Goal: Browse casually: Explore the website without a specific task or goal

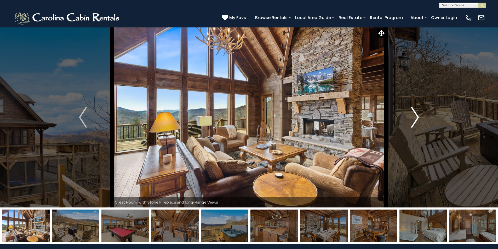
click at [416, 117] on img "Next" at bounding box center [415, 117] width 8 height 21
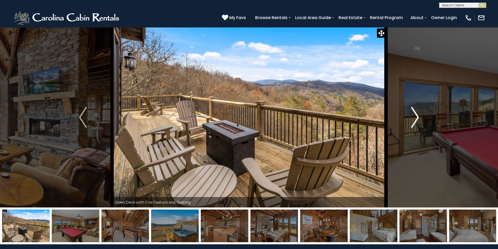
click at [416, 117] on img "Next" at bounding box center [415, 117] width 8 height 21
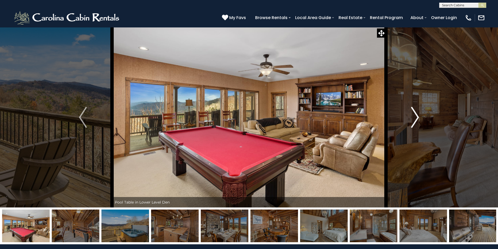
click at [416, 117] on img "Next" at bounding box center [415, 117] width 8 height 21
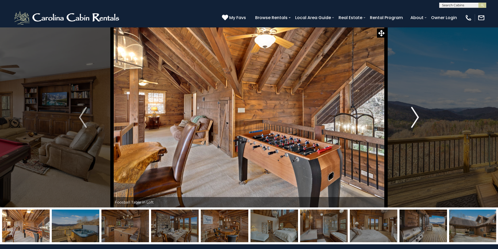
click at [416, 117] on img "Next" at bounding box center [415, 117] width 8 height 21
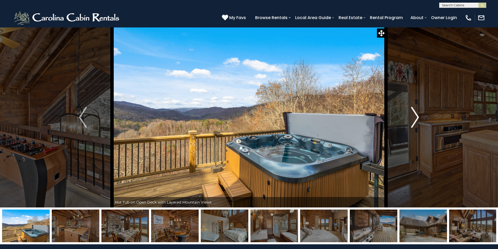
click at [416, 117] on img "Next" at bounding box center [415, 117] width 8 height 21
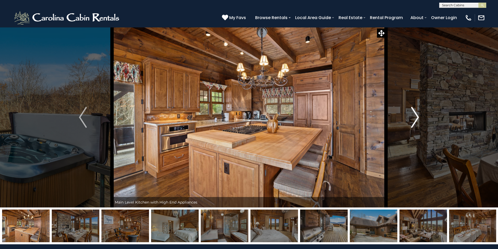
click at [416, 117] on img "Next" at bounding box center [415, 117] width 8 height 21
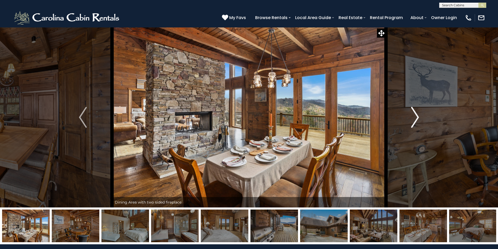
click at [416, 116] on img "Next" at bounding box center [415, 117] width 8 height 21
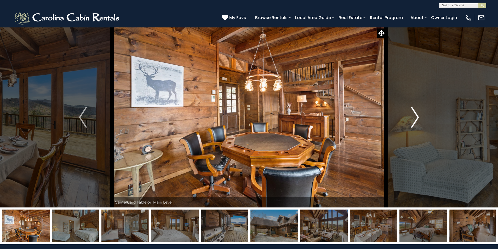
click at [416, 116] on img "Next" at bounding box center [415, 117] width 8 height 21
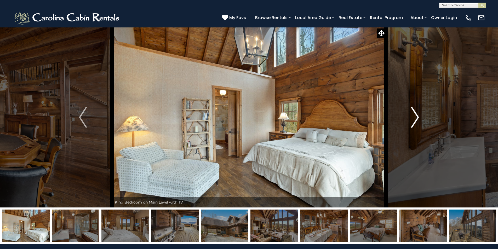
click at [416, 116] on img "Next" at bounding box center [415, 117] width 8 height 21
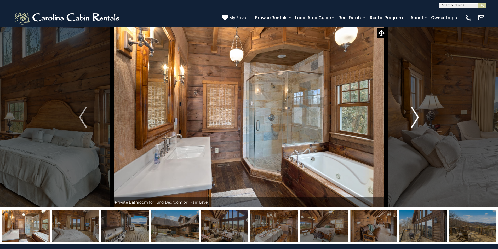
click at [416, 116] on img "Next" at bounding box center [415, 117] width 8 height 21
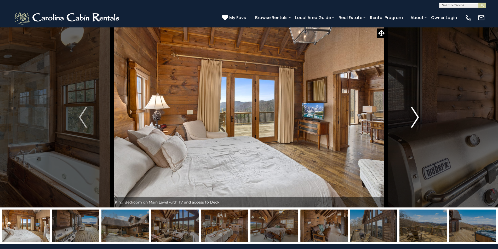
click at [416, 116] on img "Next" at bounding box center [415, 117] width 8 height 21
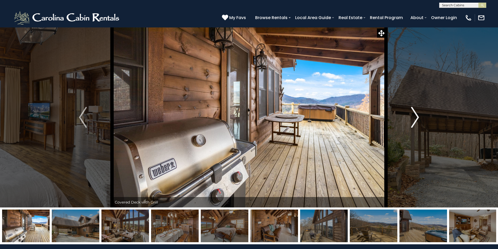
click at [416, 116] on img "Next" at bounding box center [415, 117] width 8 height 21
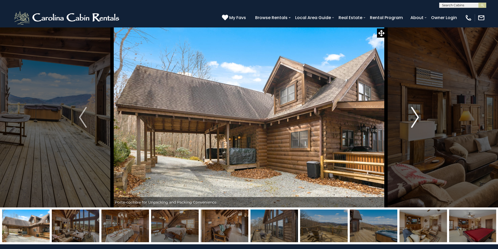
click at [416, 116] on img "Next" at bounding box center [415, 117] width 8 height 21
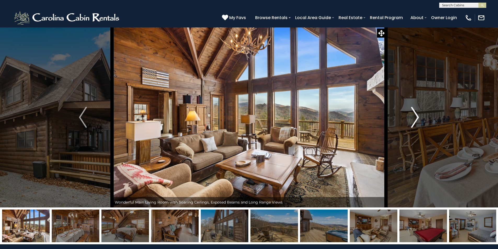
click at [416, 116] on img "Next" at bounding box center [415, 117] width 8 height 21
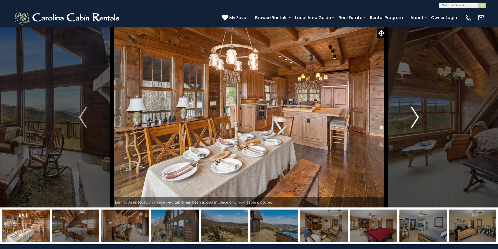
click at [416, 116] on img "Next" at bounding box center [415, 117] width 8 height 21
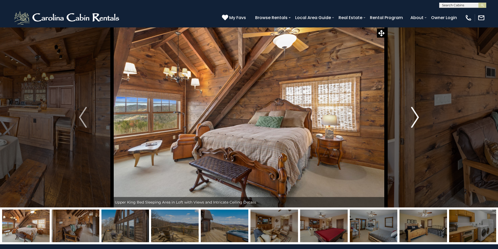
click at [416, 116] on img "Next" at bounding box center [415, 117] width 8 height 21
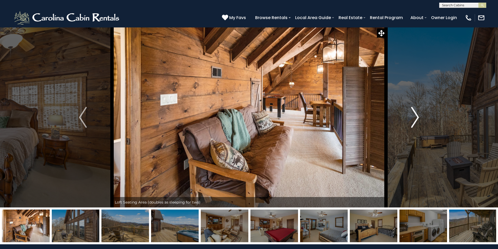
click at [416, 116] on img "Next" at bounding box center [415, 117] width 8 height 21
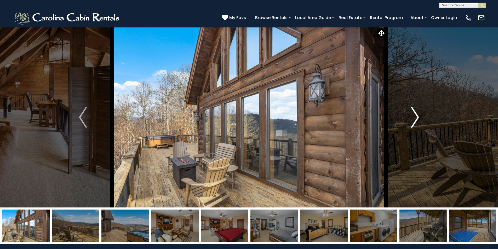
click at [416, 116] on img "Next" at bounding box center [415, 117] width 8 height 21
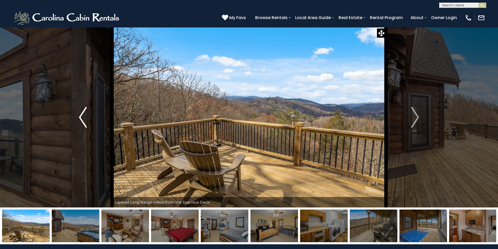
click at [80, 119] on img "Previous" at bounding box center [83, 117] width 8 height 21
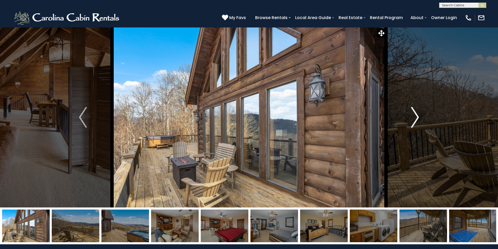
click at [416, 118] on img "Next" at bounding box center [415, 117] width 8 height 21
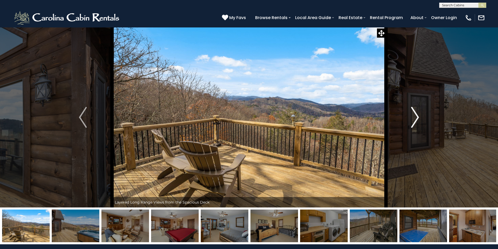
click at [416, 118] on img "Next" at bounding box center [415, 117] width 8 height 21
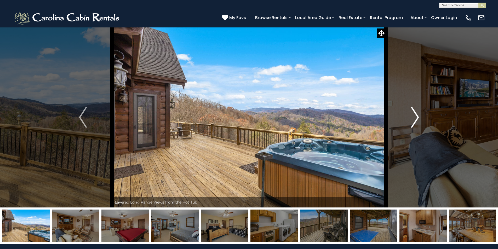
click at [415, 118] on img "Next" at bounding box center [415, 117] width 8 height 21
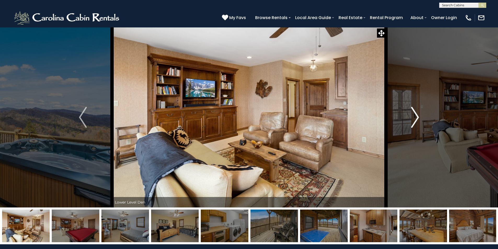
click at [415, 118] on img "Next" at bounding box center [415, 117] width 8 height 21
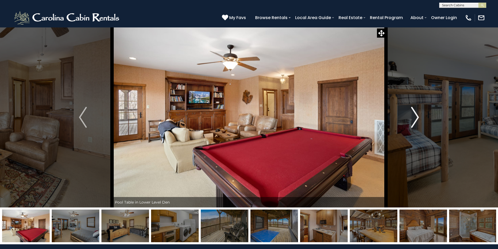
click at [415, 118] on img "Next" at bounding box center [415, 117] width 8 height 21
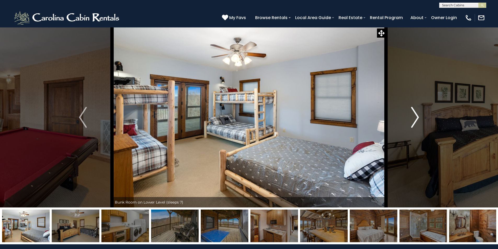
click at [415, 118] on img "Next" at bounding box center [415, 117] width 8 height 21
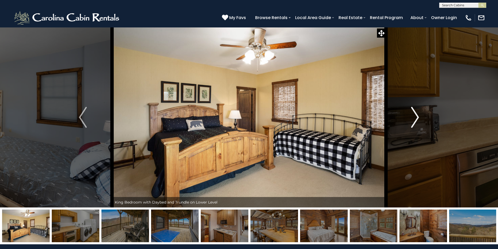
click at [415, 118] on img "Next" at bounding box center [415, 117] width 8 height 21
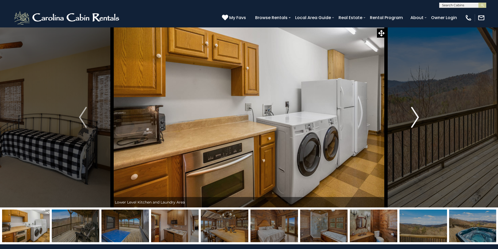
click at [415, 118] on img "Next" at bounding box center [415, 117] width 8 height 21
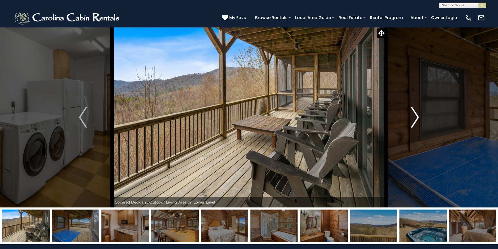
click at [415, 118] on img "Next" at bounding box center [415, 117] width 8 height 21
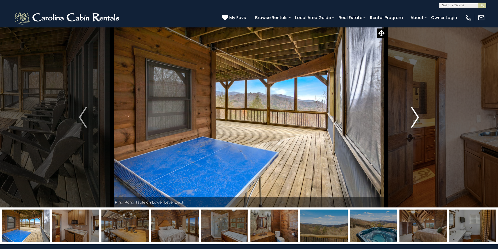
click at [415, 118] on img "Next" at bounding box center [415, 117] width 8 height 21
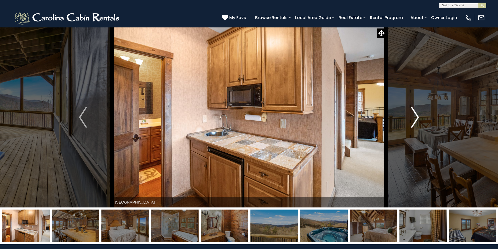
click at [415, 118] on img "Next" at bounding box center [415, 117] width 8 height 21
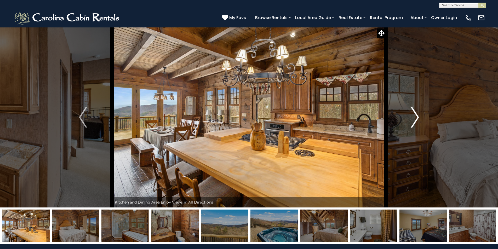
click at [415, 118] on img "Next" at bounding box center [415, 117] width 8 height 21
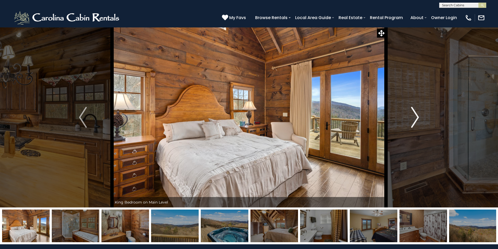
click at [415, 118] on img "Next" at bounding box center [415, 117] width 8 height 21
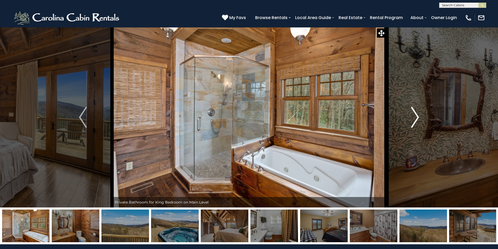
click at [415, 118] on img "Next" at bounding box center [415, 117] width 8 height 21
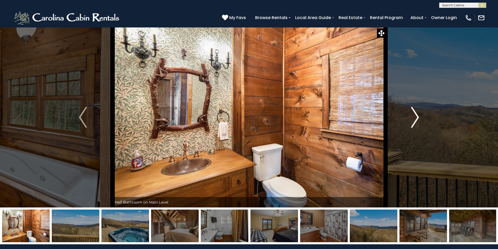
click at [415, 118] on img "Next" at bounding box center [415, 117] width 8 height 21
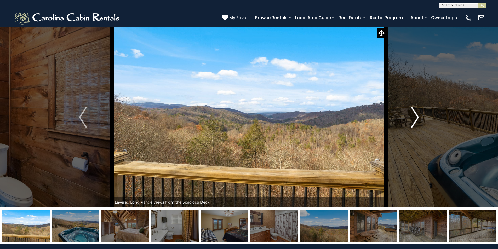
click at [415, 118] on img "Next" at bounding box center [415, 117] width 8 height 21
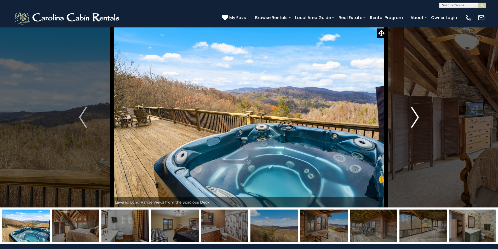
click at [415, 118] on img "Next" at bounding box center [415, 117] width 8 height 21
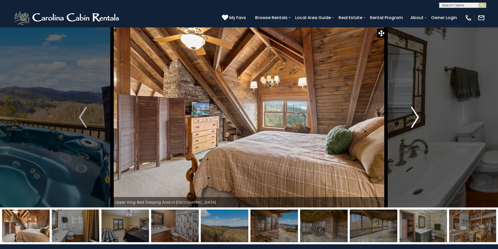
click at [415, 118] on img "Next" at bounding box center [415, 117] width 8 height 21
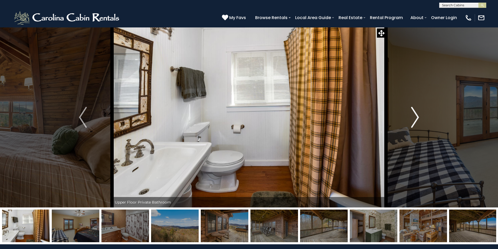
click at [415, 118] on img "Next" at bounding box center [415, 117] width 8 height 21
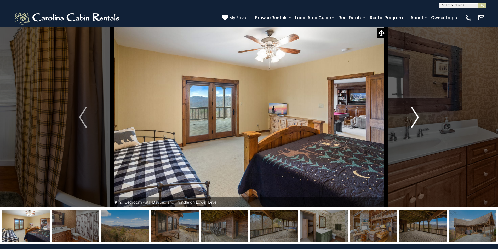
click at [421, 114] on button "Next" at bounding box center [415, 117] width 58 height 180
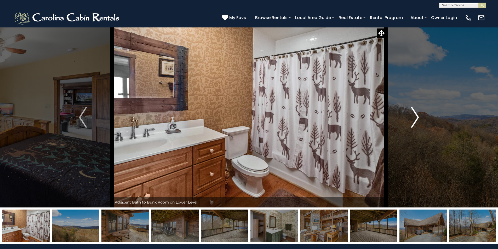
click at [421, 114] on button "Next" at bounding box center [415, 117] width 58 height 180
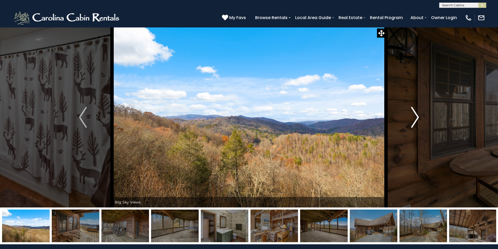
click at [421, 114] on button "Next" at bounding box center [415, 117] width 58 height 180
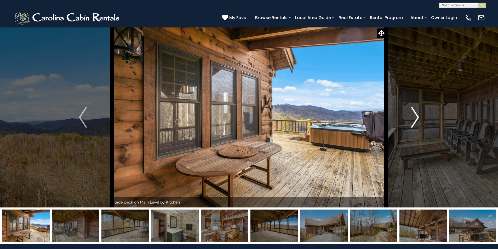
click at [421, 114] on button "Next" at bounding box center [415, 117] width 58 height 180
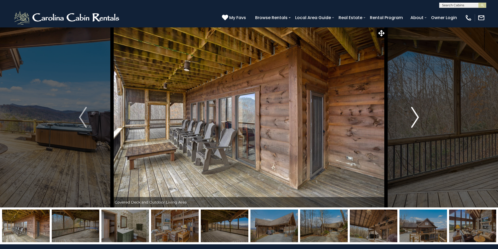
click at [421, 114] on button "Next" at bounding box center [415, 117] width 58 height 180
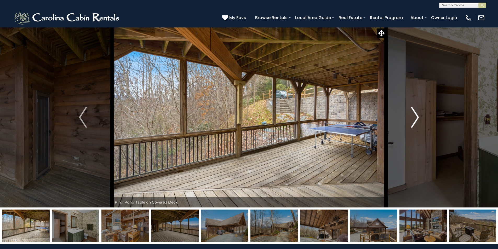
click at [421, 114] on button "Next" at bounding box center [415, 117] width 58 height 180
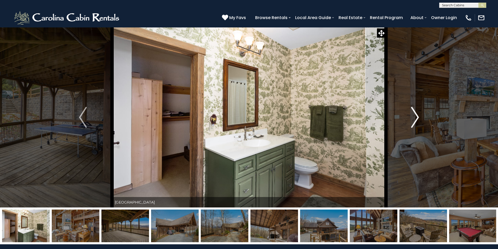
click at [421, 114] on button "Next" at bounding box center [415, 117] width 58 height 180
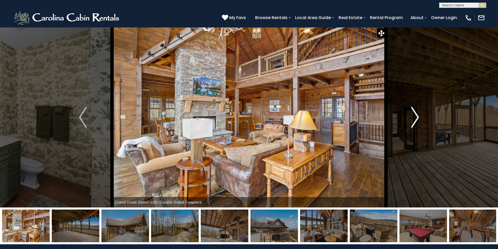
click at [421, 114] on button "Next" at bounding box center [415, 117] width 58 height 180
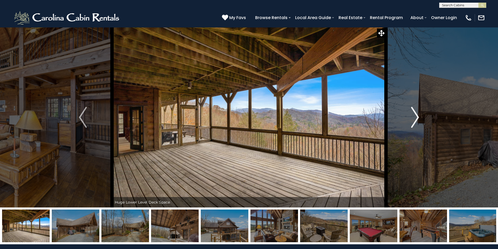
click at [421, 114] on button "Next" at bounding box center [415, 117] width 58 height 180
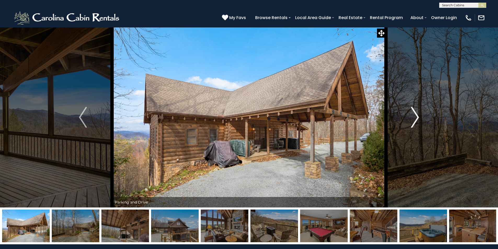
click at [421, 114] on button "Next" at bounding box center [415, 117] width 58 height 180
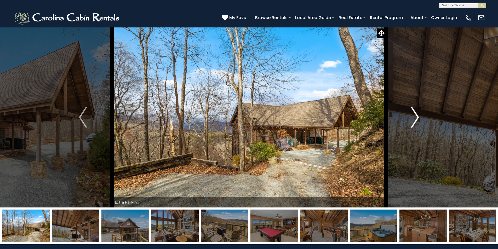
click at [421, 114] on button "Next" at bounding box center [415, 117] width 58 height 180
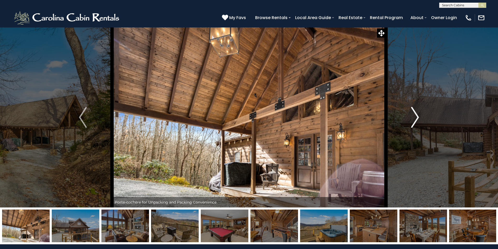
click at [421, 114] on button "Next" at bounding box center [415, 117] width 58 height 180
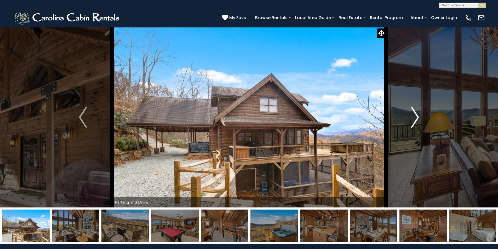
click at [421, 114] on button "Next" at bounding box center [415, 117] width 58 height 180
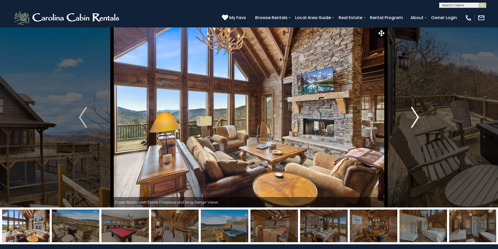
click at [421, 114] on button "Next" at bounding box center [415, 117] width 58 height 180
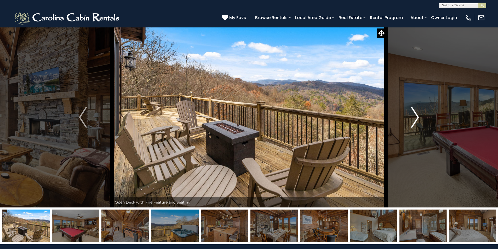
click at [421, 114] on button "Next" at bounding box center [415, 117] width 58 height 180
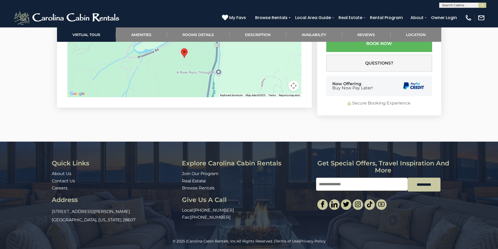
scroll to position [1395, 0]
